Goal: Check status: Check status

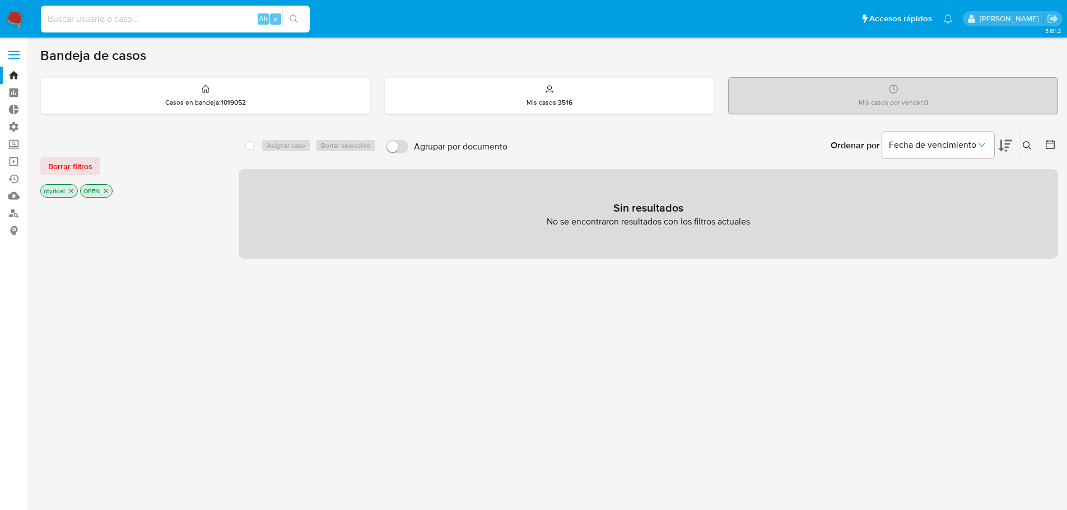
click at [166, 18] on input at bounding box center [175, 19] width 269 height 15
paste input "WKWcRHJlgNY2X9mR7inp45hg"
type input "WKWcRHJlgNY2X9mR7inp45hg"
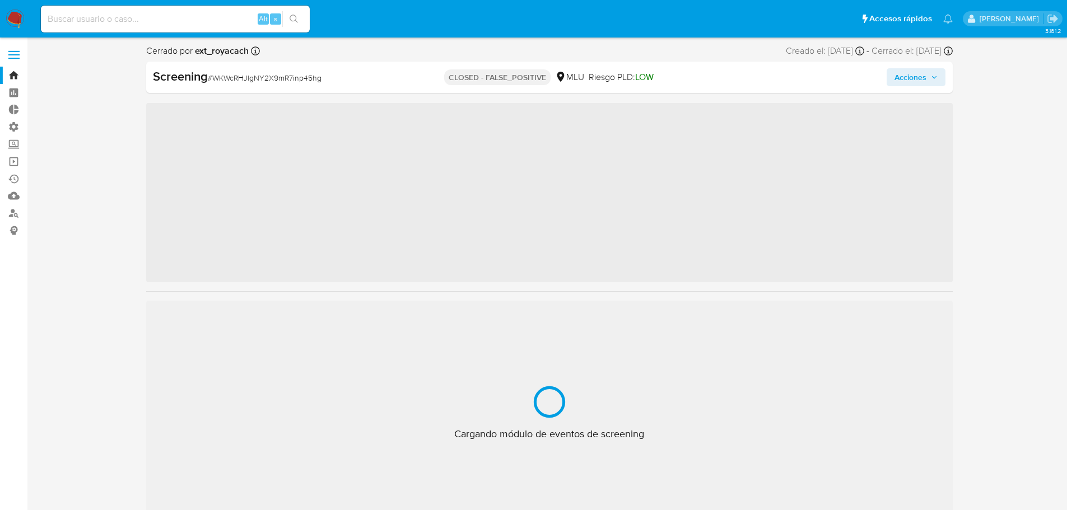
scroll to position [554, 0]
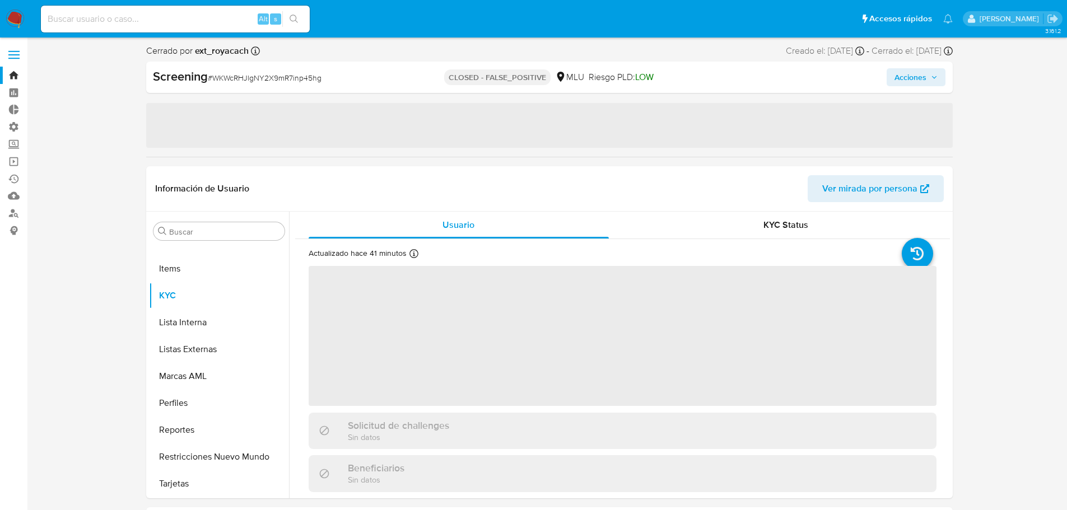
select select "10"
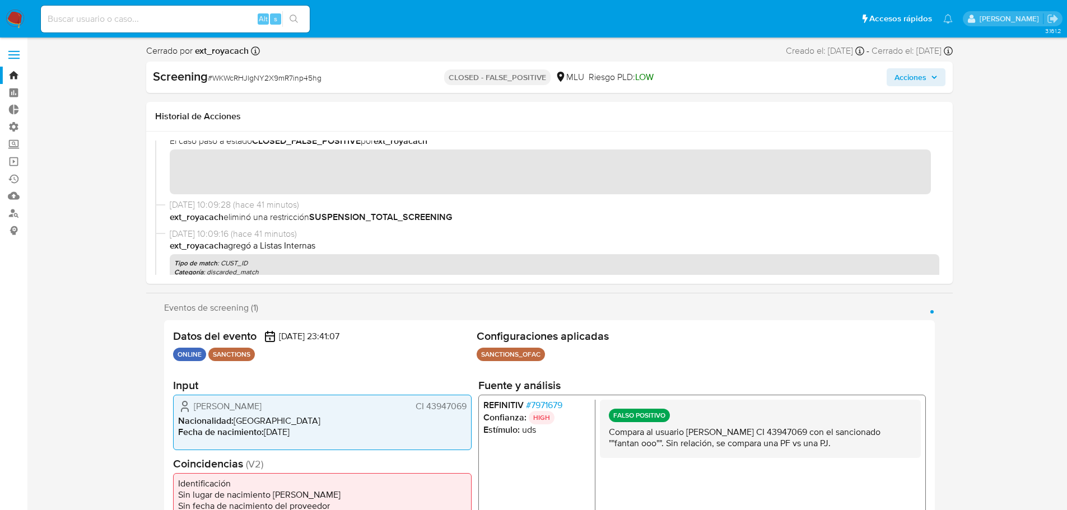
scroll to position [0, 0]
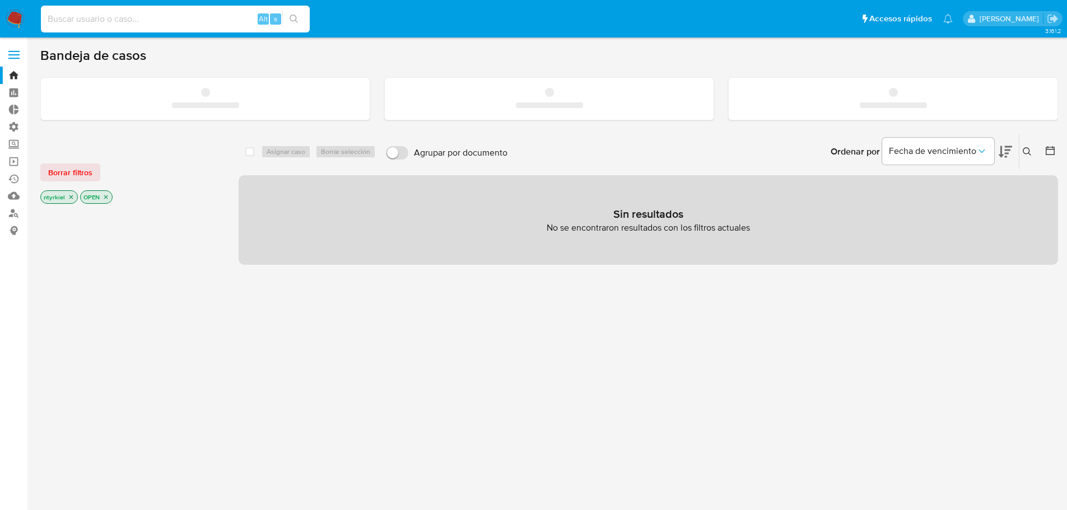
click at [162, 21] on input at bounding box center [175, 19] width 269 height 15
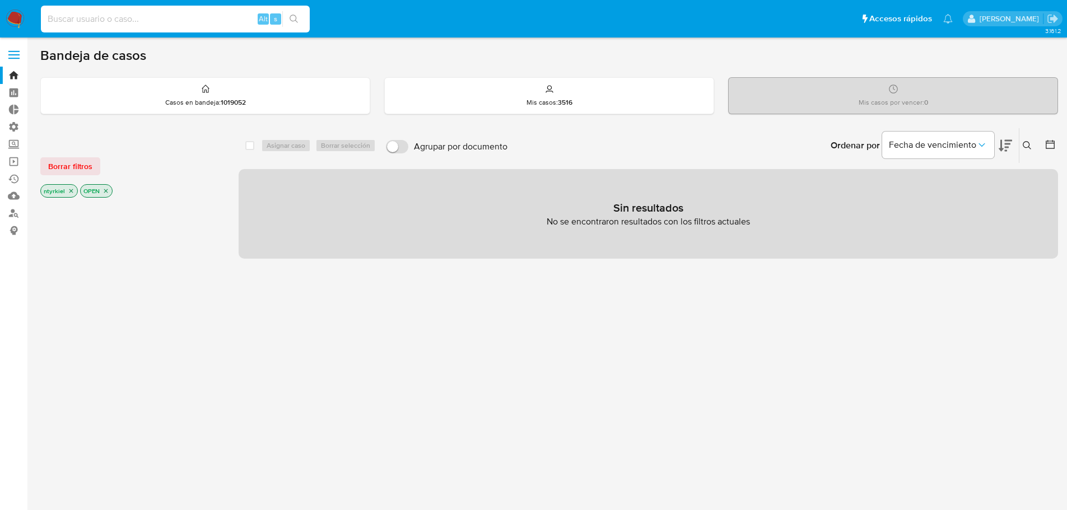
paste input "WKWcRHJlgNY2X9mR7inp45hg"
type input "WKWcRHJlgNY2X9mR7inp45hg"
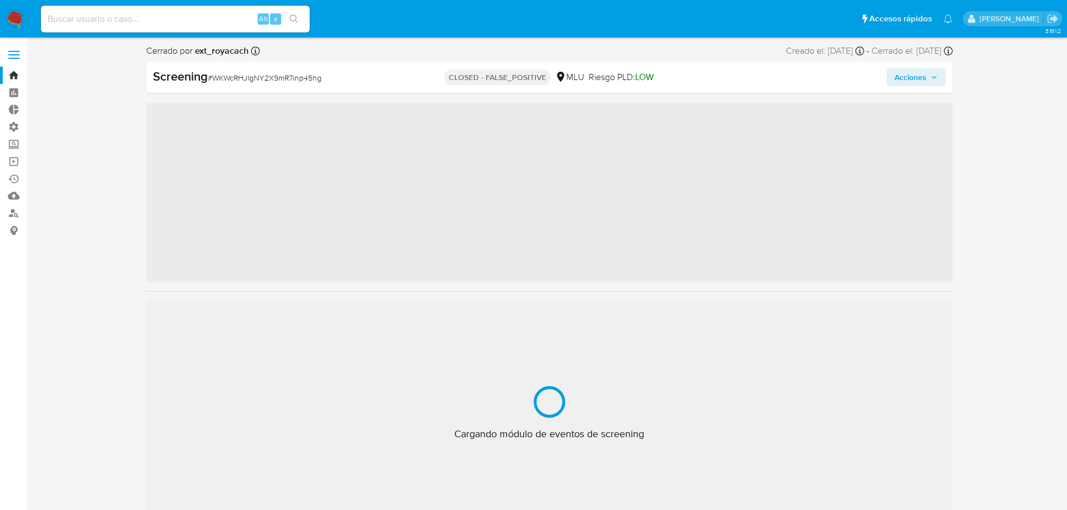
scroll to position [554, 0]
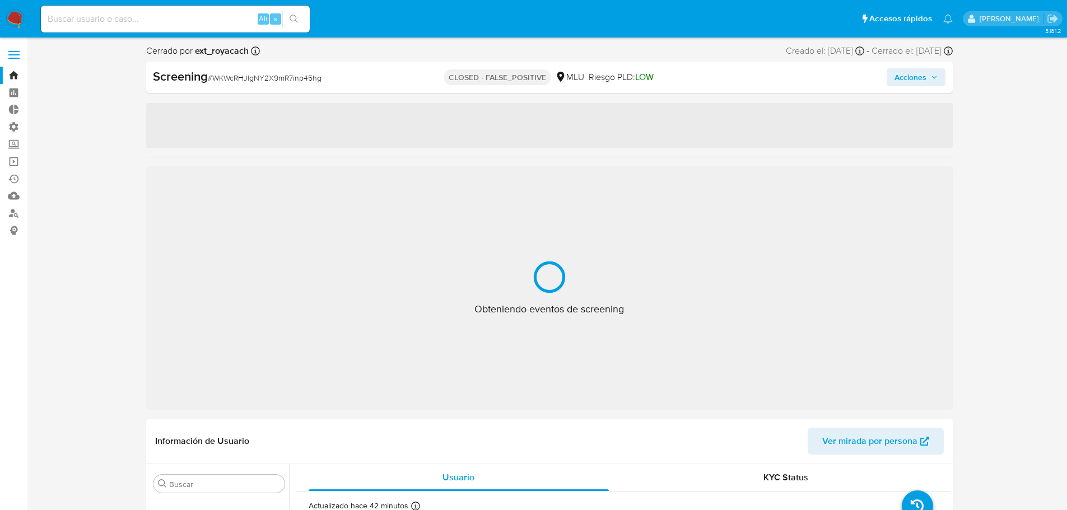
select select "10"
